Goal: Transaction & Acquisition: Purchase product/service

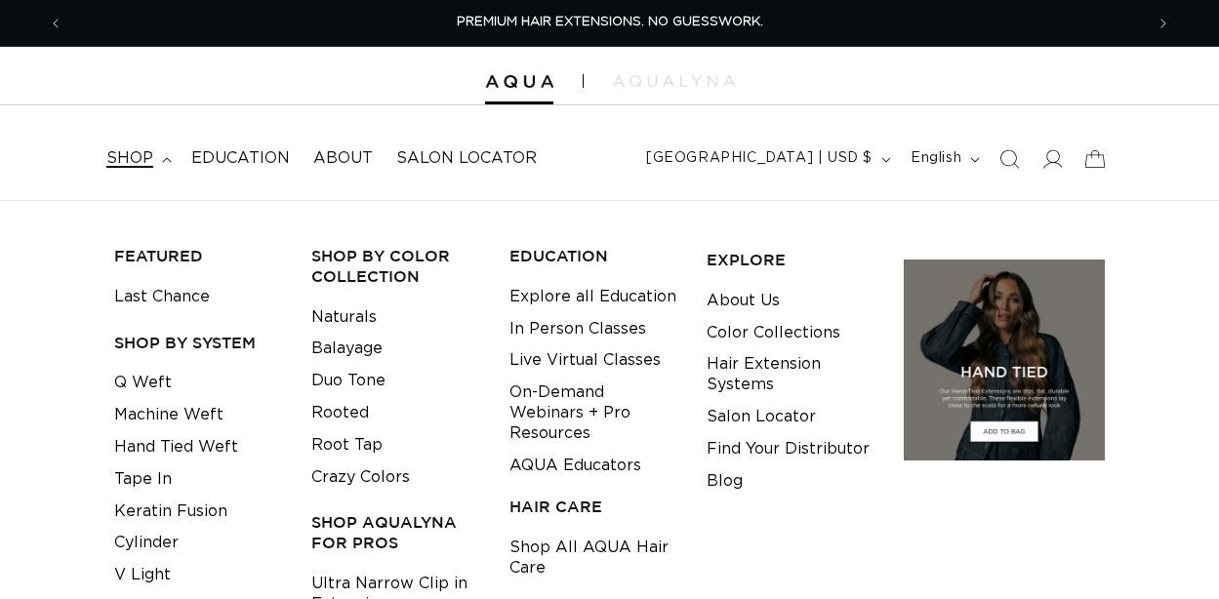
click at [177, 159] on summary "shop" at bounding box center [137, 159] width 85 height 44
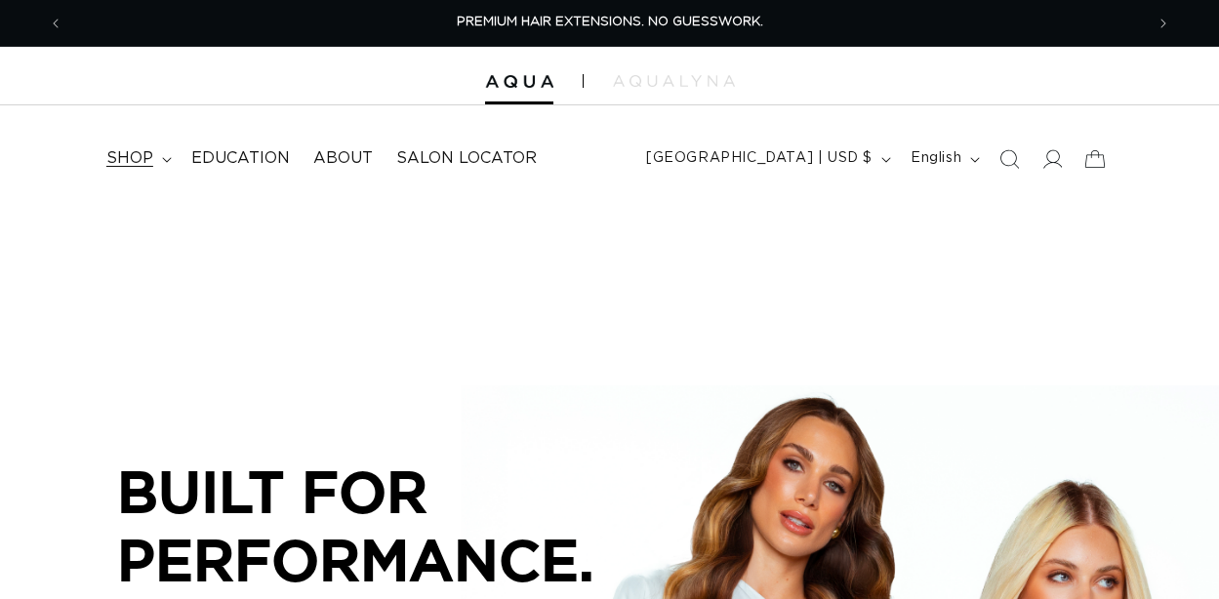
click at [160, 159] on summary "shop" at bounding box center [137, 159] width 85 height 44
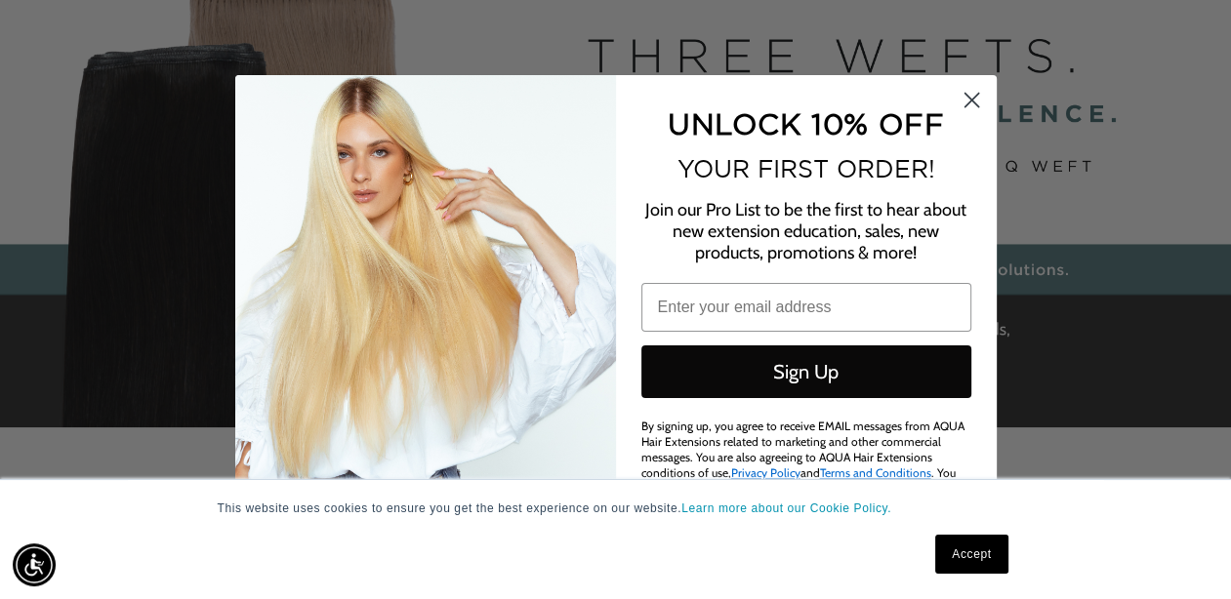
click at [972, 97] on icon "Close dialog" at bounding box center [971, 100] width 14 height 14
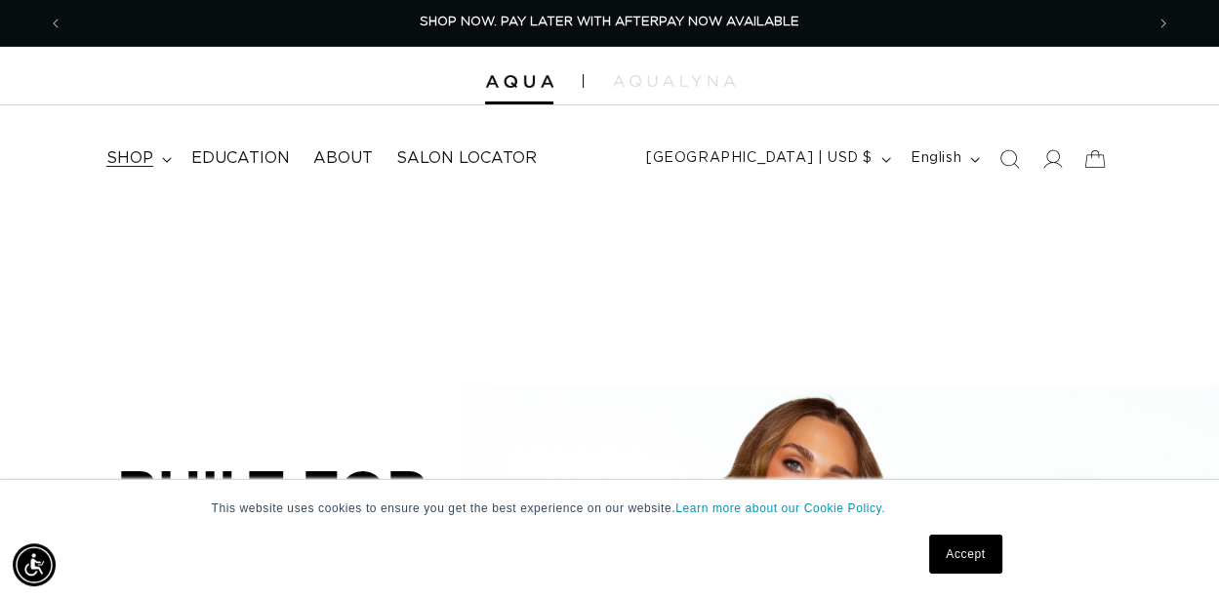
click at [149, 160] on span "shop" at bounding box center [129, 158] width 47 height 20
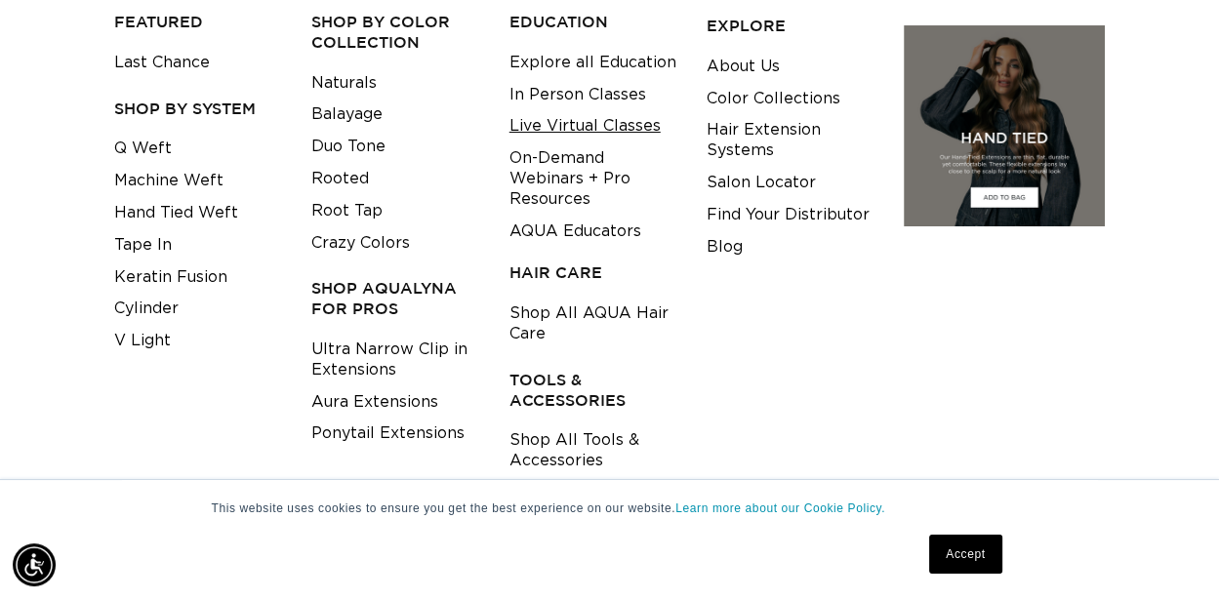
scroll to position [0, 2160]
click at [566, 123] on link "Live Virtual Classes" at bounding box center [585, 126] width 151 height 32
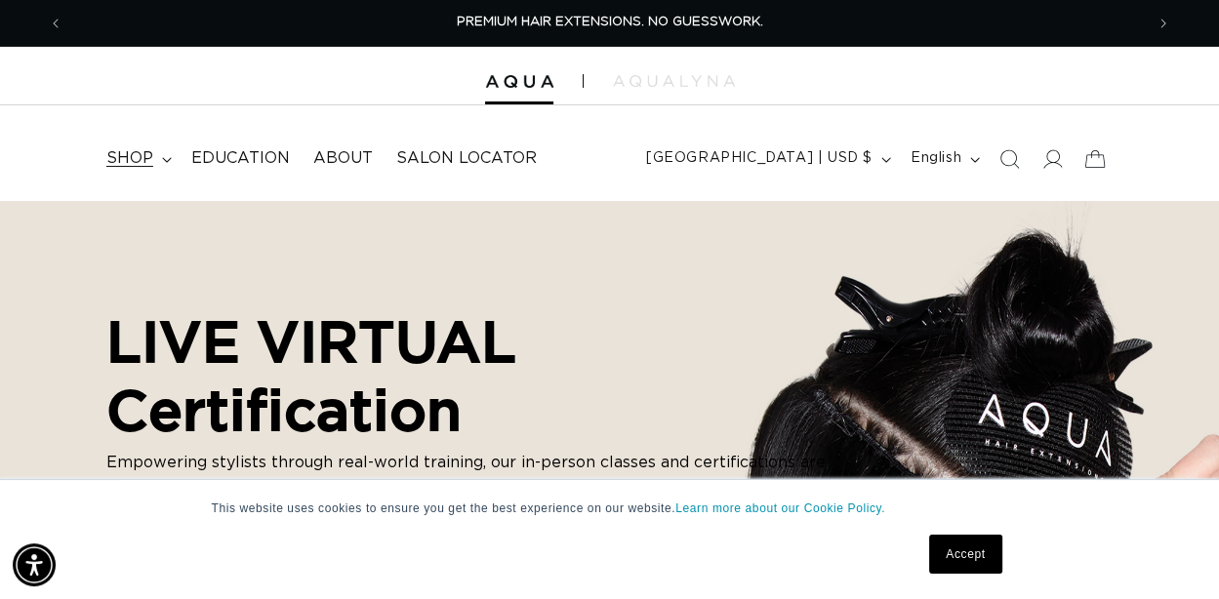
click at [130, 141] on summary "shop" at bounding box center [137, 159] width 85 height 44
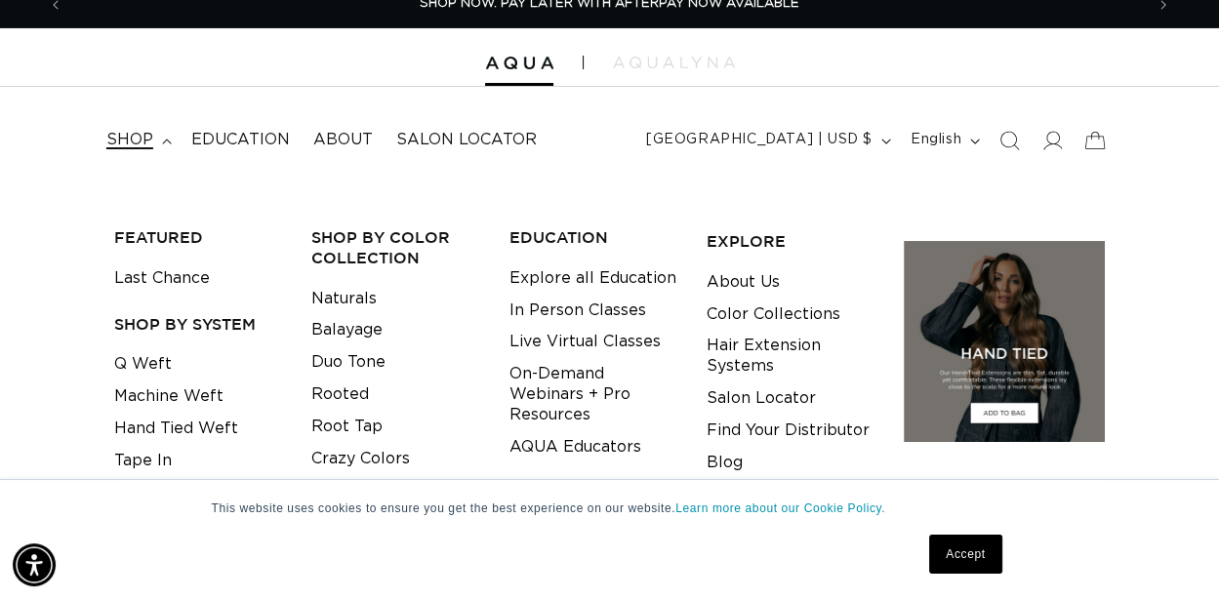
scroll to position [78, 0]
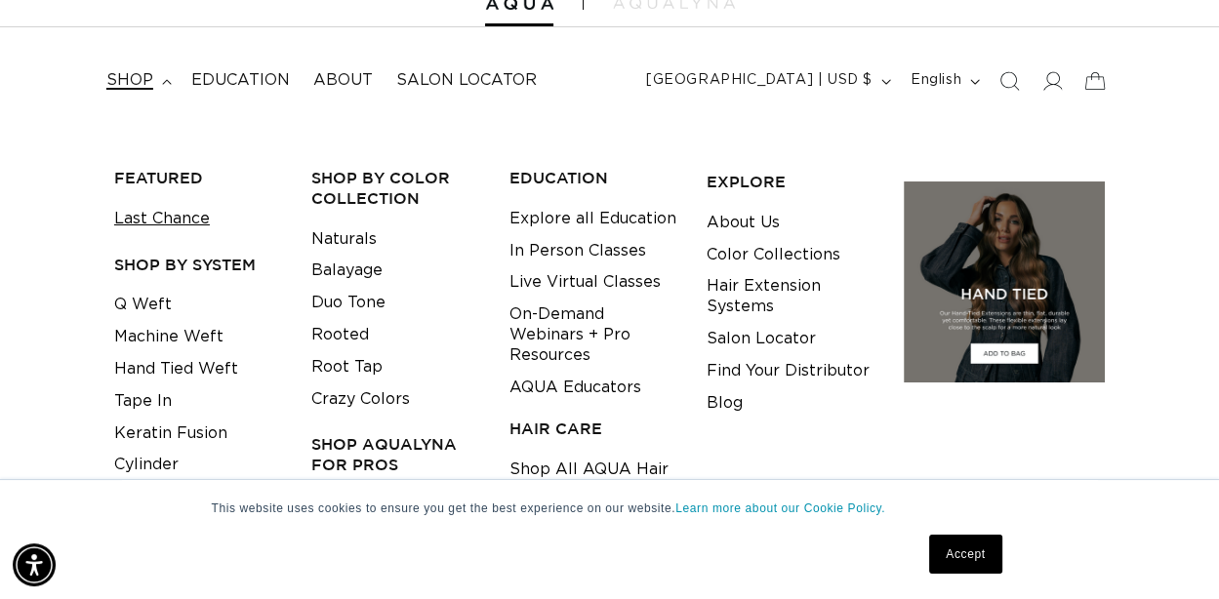
click at [190, 223] on link "Last Chance" at bounding box center [162, 219] width 96 height 32
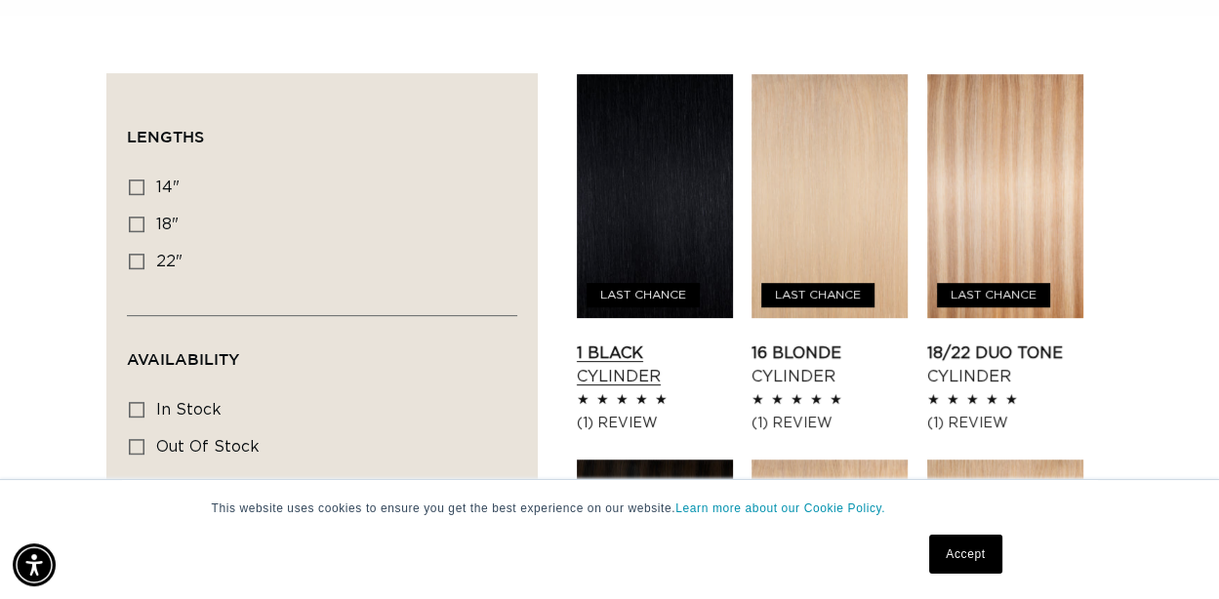
scroll to position [0, 1081]
